Goal: Obtain resource: Download file/media

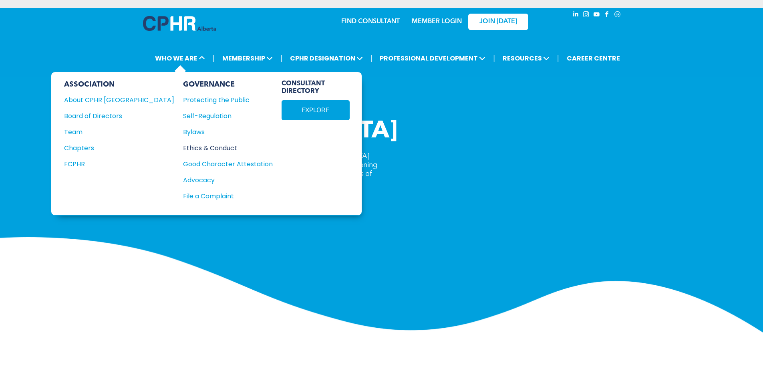
drag, startPoint x: 153, startPoint y: 164, endPoint x: 153, endPoint y: 147, distance: 16.4
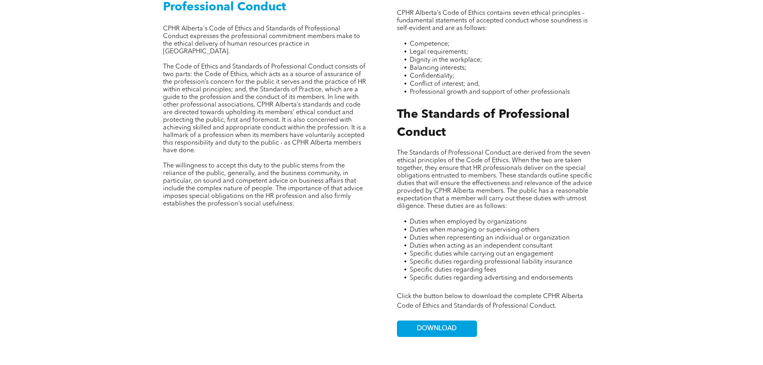
scroll to position [401, 0]
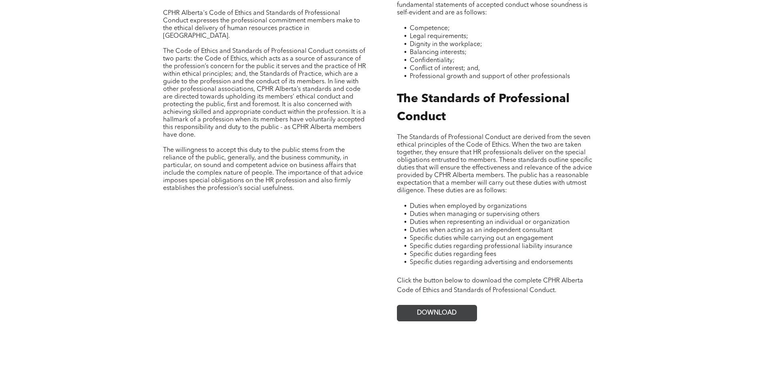
click at [428, 309] on span "DOWNLOAD" at bounding box center [437, 313] width 40 height 8
